Goal: Task Accomplishment & Management: Manage account settings

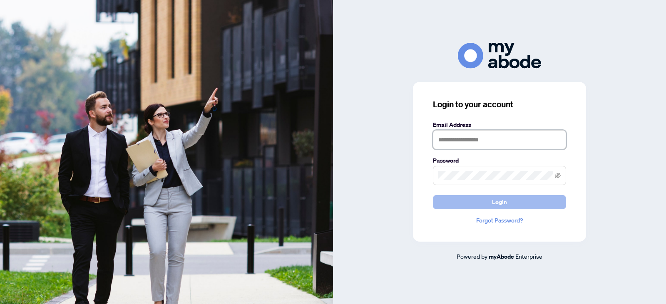
type input "**********"
click at [506, 207] on span "Login" at bounding box center [499, 202] width 15 height 13
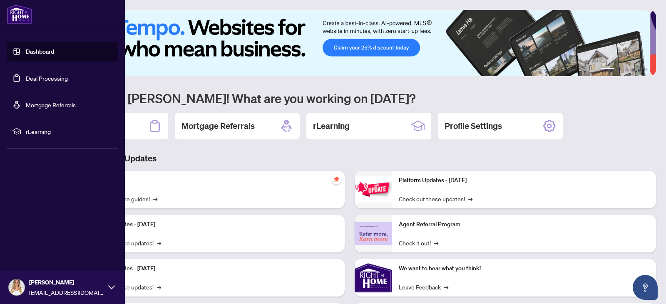
click at [26, 79] on link "Deal Processing" at bounding box center [47, 77] width 42 height 7
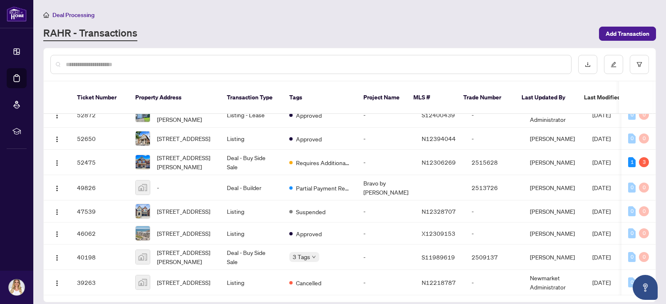
scroll to position [102, 0]
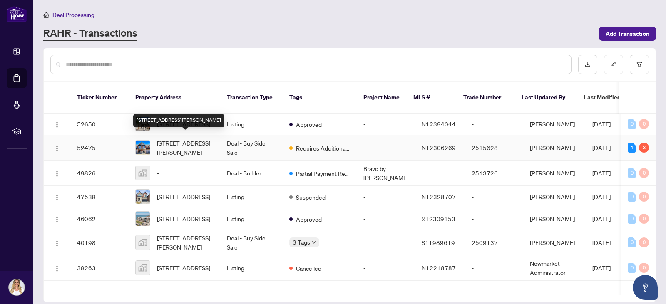
click at [193, 139] on span "19 Mazarine Lane, Richmond Hill, Ontario L4S 0G2, Canada" at bounding box center [185, 148] width 57 height 18
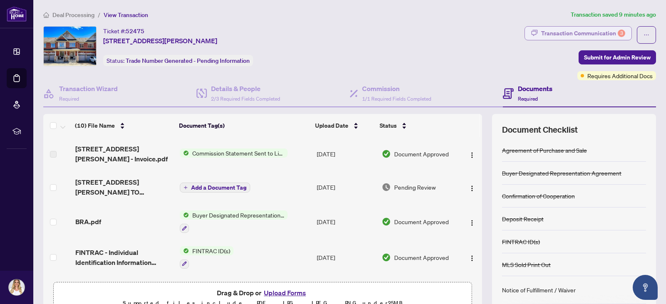
click at [590, 30] on div "Transaction Communication 3" at bounding box center [583, 33] width 84 height 13
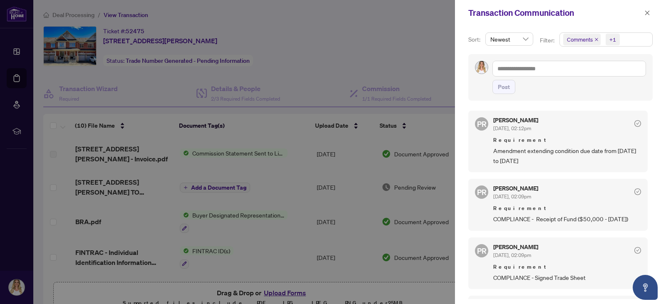
click at [417, 52] on div at bounding box center [333, 152] width 666 height 304
click at [647, 10] on icon "close" at bounding box center [647, 13] width 6 height 6
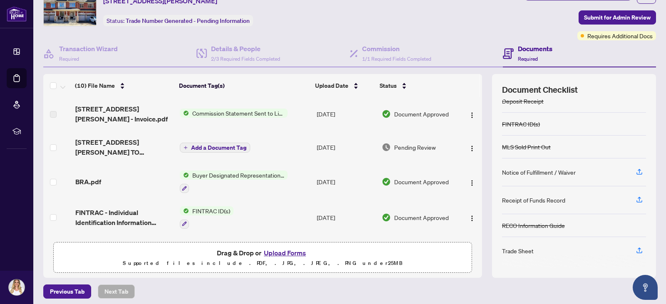
scroll to position [206, 0]
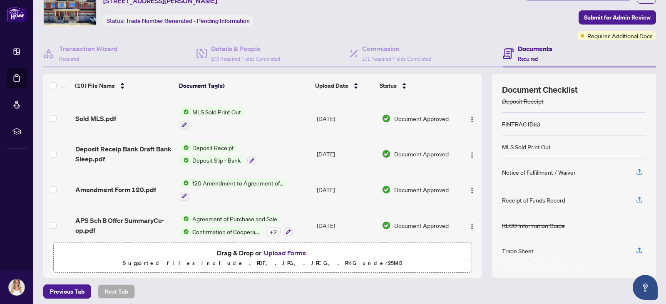
click at [230, 214] on span "Agreement of Purchase and Sale" at bounding box center [235, 218] width 92 height 9
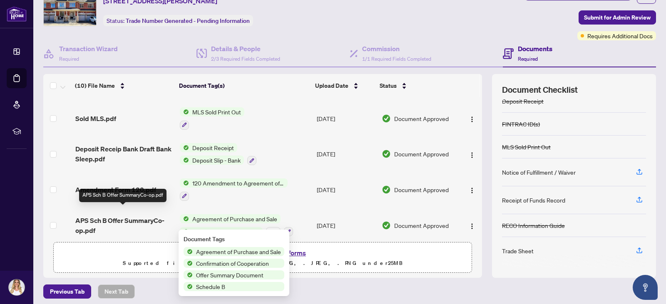
click at [153, 216] on span "APS Sch B Offer SummaryCo-op.pdf" at bounding box center [124, 226] width 98 height 20
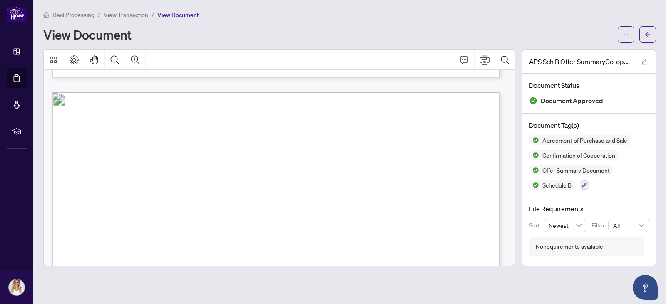
scroll to position [588, 0]
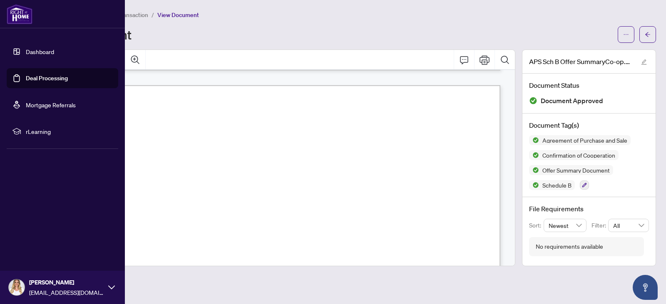
click at [26, 79] on link "Deal Processing" at bounding box center [47, 77] width 42 height 7
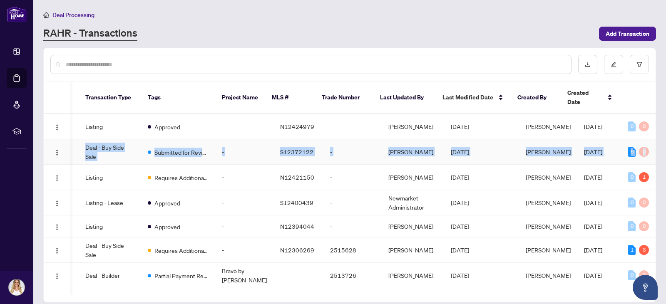
drag, startPoint x: 652, startPoint y: 129, endPoint x: 650, endPoint y: 148, distance: 19.0
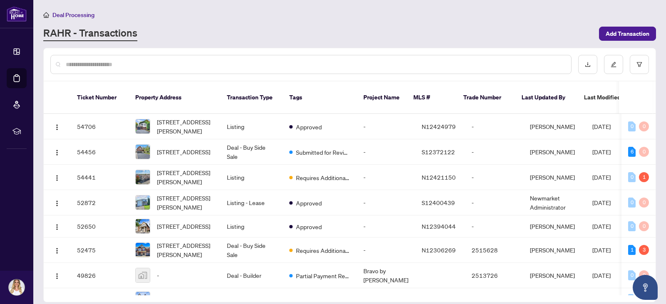
click at [662, 126] on main "Deal Processing RAHR - Transactions Add Transaction Ticket Number Property Addr…" at bounding box center [349, 152] width 633 height 304
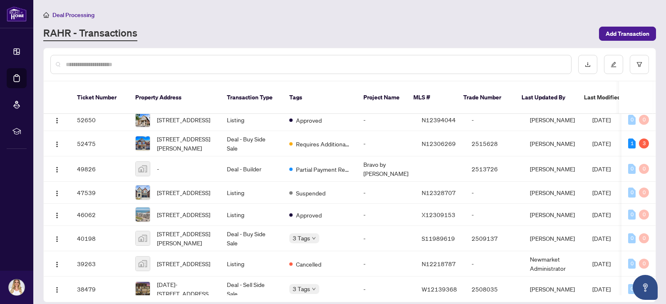
scroll to position [113, 0]
